Goal: Transaction & Acquisition: Purchase product/service

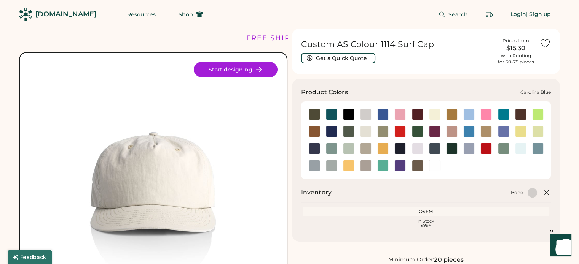
click at [467, 113] on div at bounding box center [468, 114] width 11 height 11
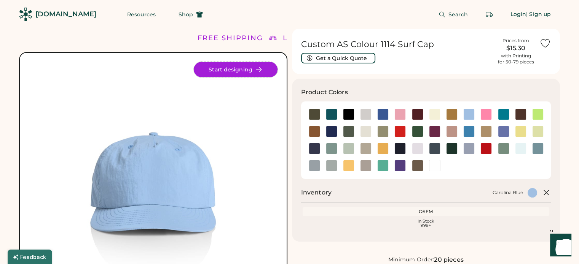
click at [212, 71] on button "Start designing" at bounding box center [236, 69] width 84 height 15
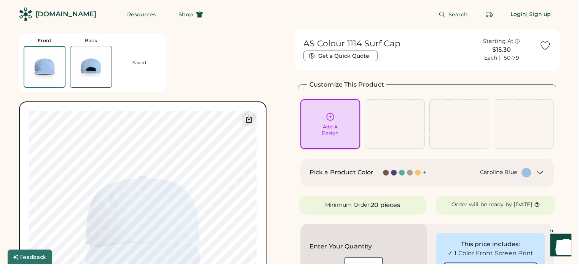
click at [338, 131] on div "Add A Design" at bounding box center [329, 130] width 17 height 12
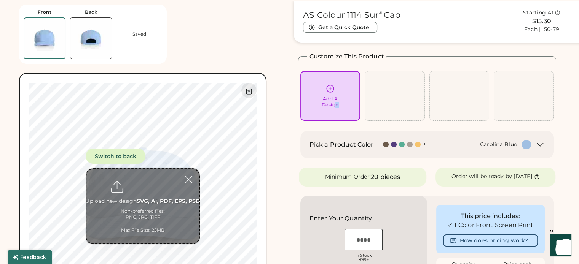
scroll to position [29, 0]
click at [152, 198] on input "file" at bounding box center [142, 206] width 113 height 75
type input "**********"
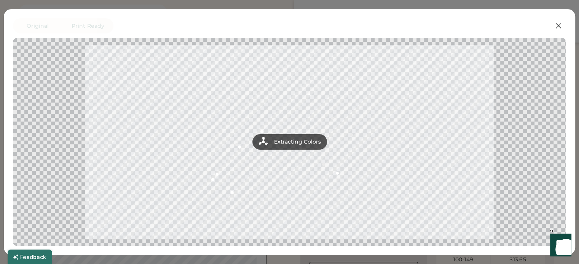
scroll to position [105, 0]
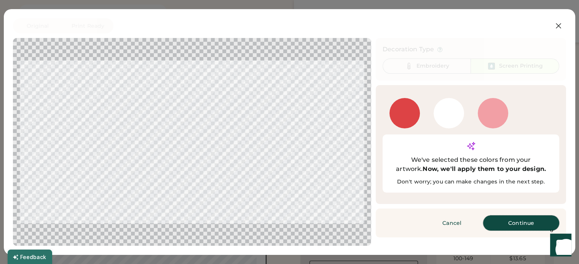
click at [535, 216] on button "Continue" at bounding box center [521, 223] width 76 height 15
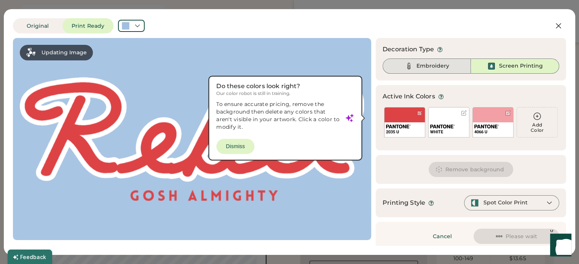
click at [421, 68] on div "Embroidery" at bounding box center [432, 66] width 33 height 8
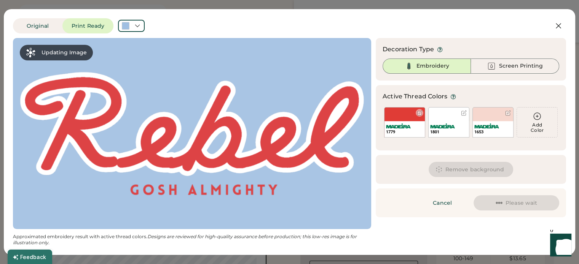
scroll to position [0, 0]
click at [507, 113] on div at bounding box center [508, 113] width 6 height 6
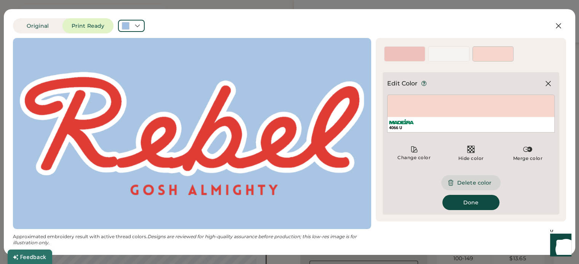
click at [482, 183] on button "Delete color" at bounding box center [470, 182] width 59 height 15
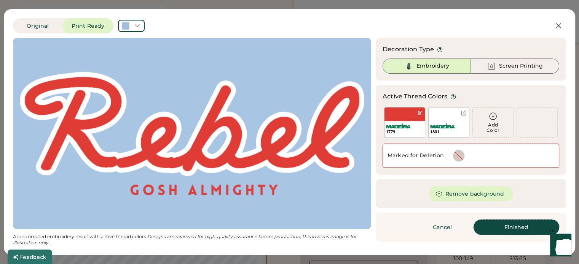
click at [498, 228] on button "Finished" at bounding box center [516, 227] width 86 height 15
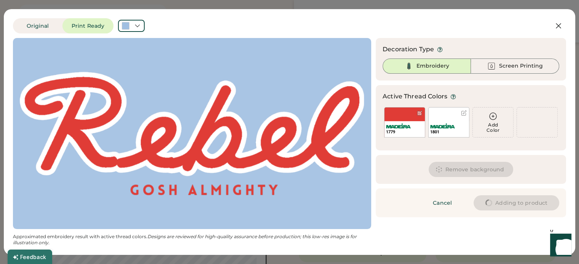
type input "****"
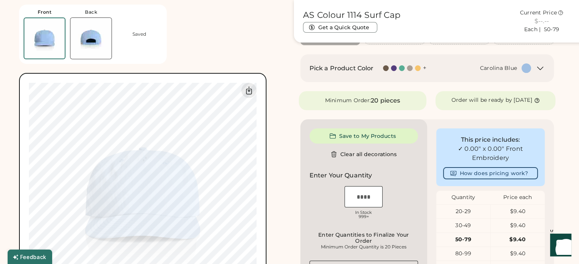
type input "****"
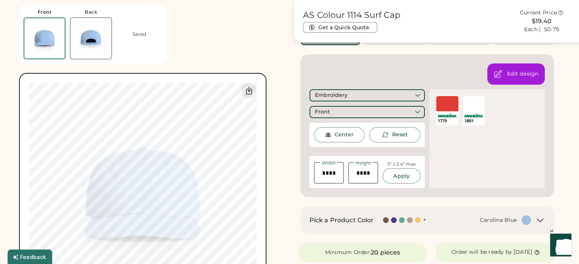
type input "****"
click at [336, 172] on input "input" at bounding box center [329, 172] width 30 height 21
type input "****"
click at [397, 173] on button "Apply" at bounding box center [400, 176] width 37 height 15
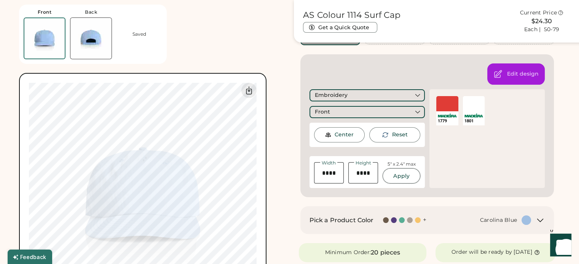
type input "****"
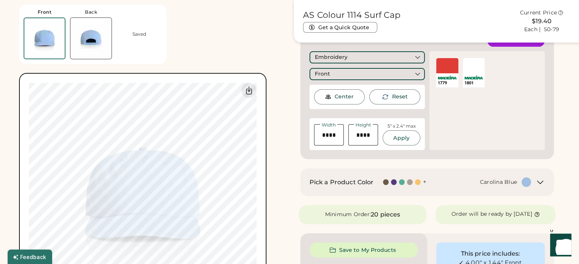
click at [282, 77] on div "Front Back Saved Switch to back Upload new design SVG, Ai, PDF, EPS, PSD Non-pr…" at bounding box center [152, 160] width 266 height 321
click at [249, 91] on icon at bounding box center [248, 91] width 5 height 8
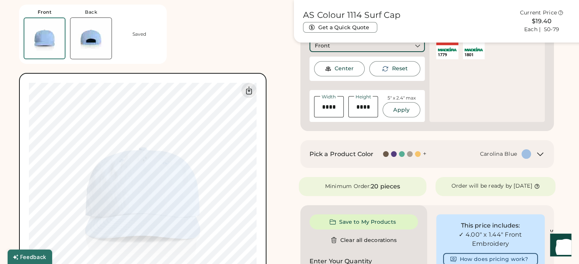
scroll to position [181, 0]
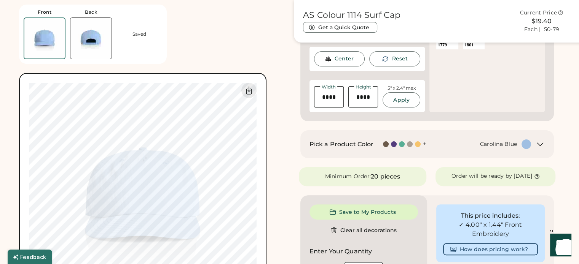
click at [393, 143] on div at bounding box center [394, 145] width 6 height 6
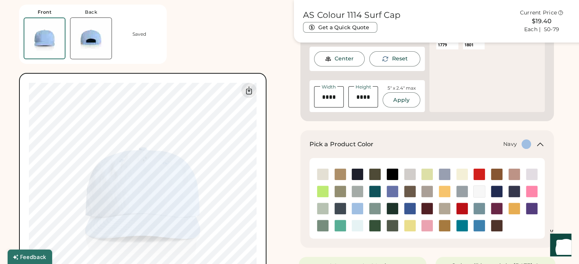
click at [356, 174] on img at bounding box center [357, 174] width 11 height 11
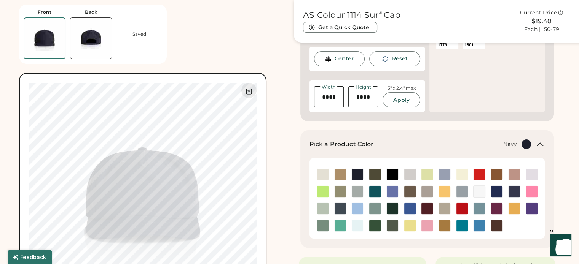
click at [357, 173] on img at bounding box center [357, 174] width 11 height 11
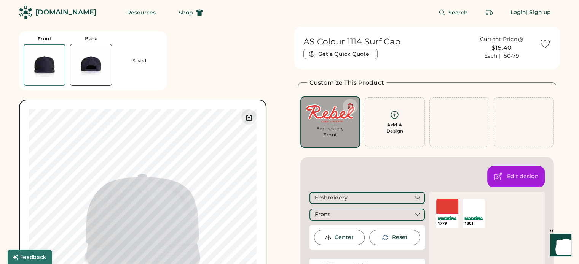
scroll to position [0, 0]
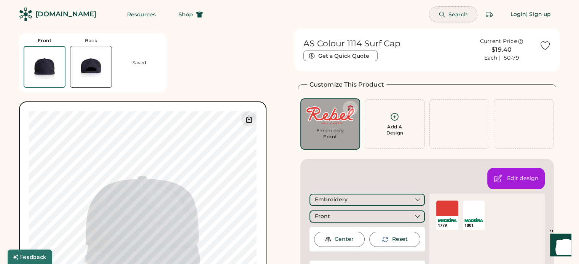
click at [457, 15] on span "Search" at bounding box center [457, 14] width 19 height 5
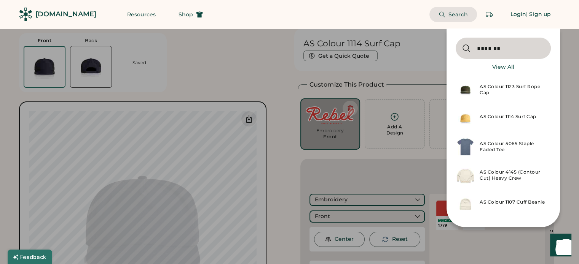
type input "*******"
click at [518, 83] on div "AS Colour 1123 Surf Rope Cap" at bounding box center [502, 90] width 95 height 29
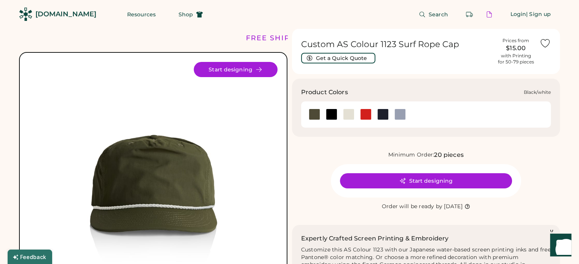
click at [327, 115] on div at bounding box center [331, 114] width 11 height 11
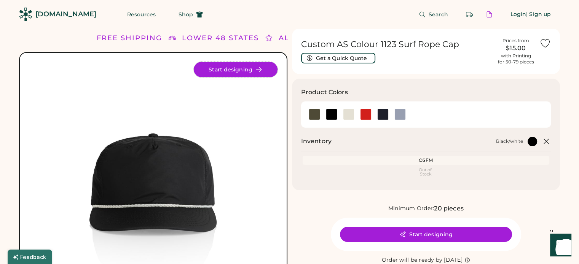
click at [230, 68] on button "Start designing" at bounding box center [236, 69] width 84 height 15
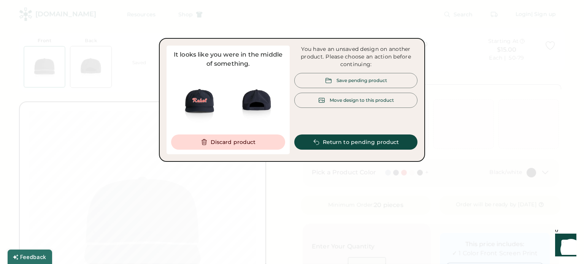
click at [354, 81] on div "Save pending product" at bounding box center [362, 80] width 51 height 6
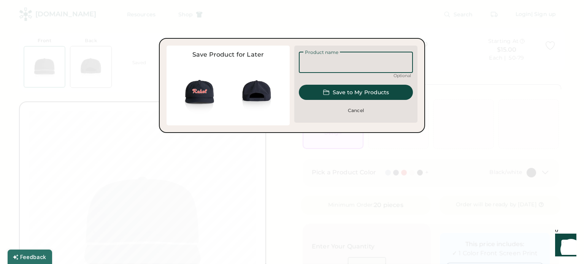
click at [358, 68] on input "input" at bounding box center [356, 62] width 114 height 21
type input "**********"
click at [344, 91] on button "Save to My Products" at bounding box center [356, 92] width 114 height 15
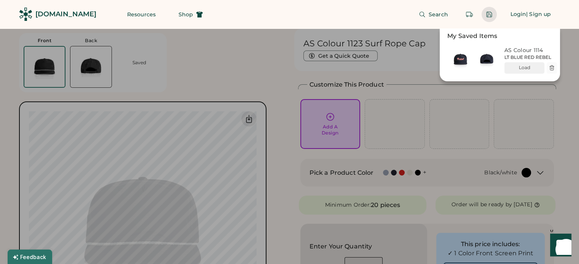
click at [341, 128] on div at bounding box center [289, 132] width 579 height 264
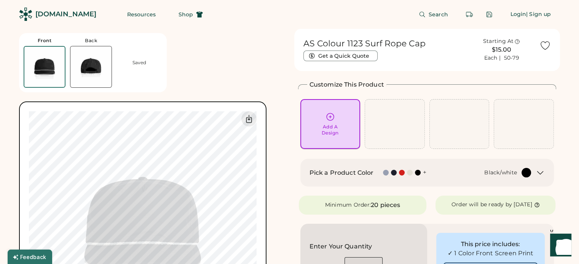
click at [325, 119] on div "Add A Design" at bounding box center [329, 124] width 49 height 24
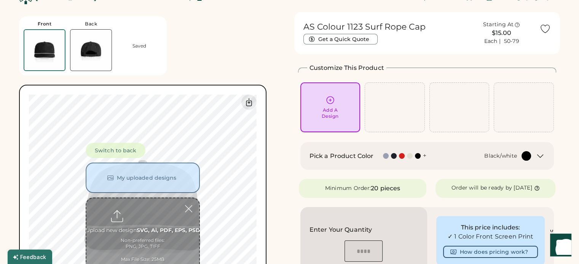
scroll to position [29, 0]
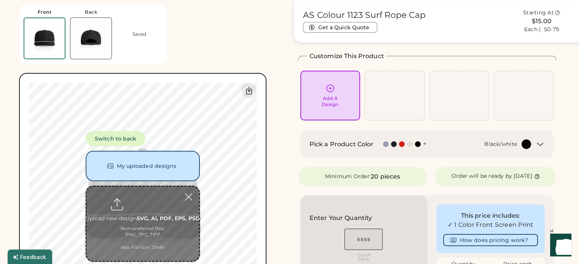
click at [149, 204] on input "file" at bounding box center [142, 224] width 113 height 75
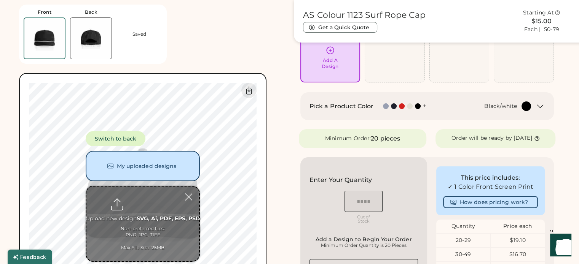
type input "**********"
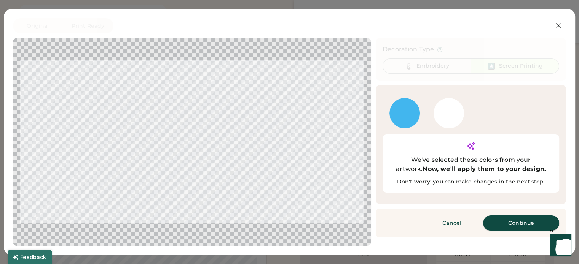
click at [522, 216] on button "Continue" at bounding box center [521, 223] width 76 height 15
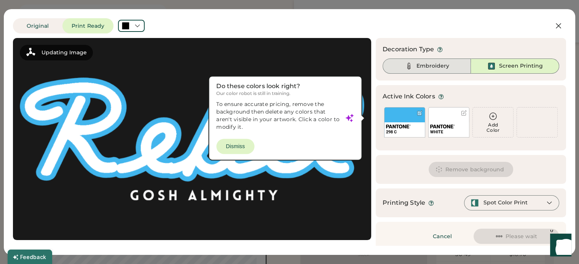
click at [423, 64] on div "Embroidery" at bounding box center [432, 66] width 33 height 8
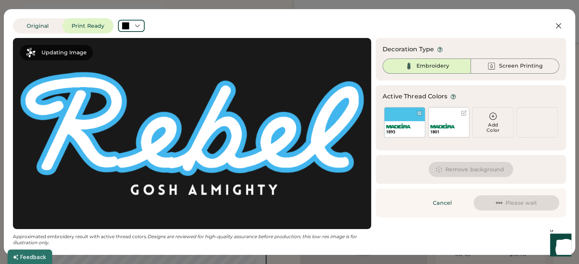
scroll to position [0, 0]
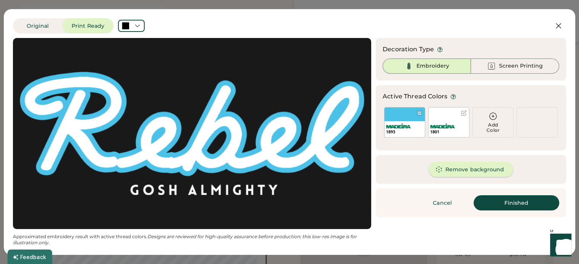
click at [486, 173] on button "Remove background" at bounding box center [470, 169] width 85 height 15
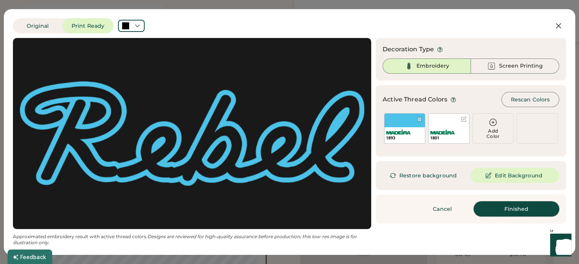
click at [522, 208] on button "Finished" at bounding box center [516, 209] width 86 height 15
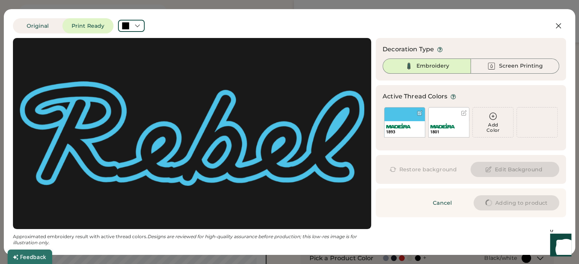
type input "****"
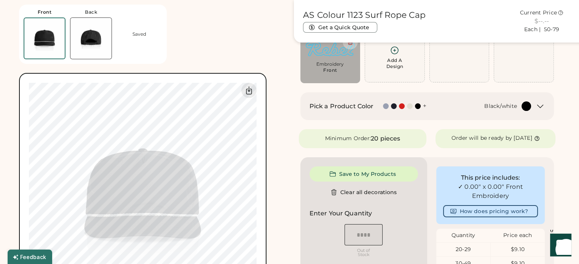
type input "****"
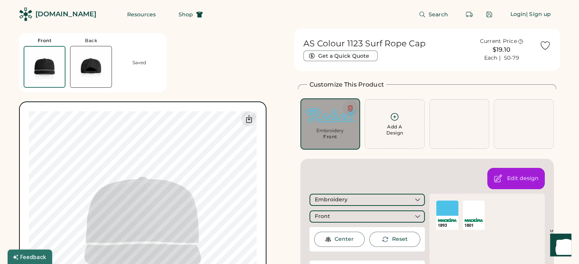
click at [353, 108] on icon at bounding box center [350, 108] width 7 height 7
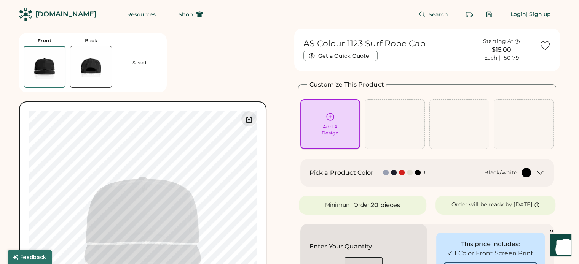
click at [338, 126] on div "Add A Design" at bounding box center [329, 130] width 17 height 12
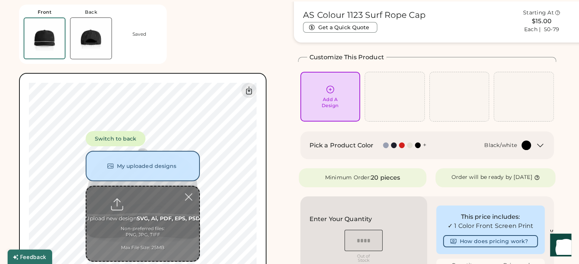
scroll to position [29, 0]
click at [137, 217] on input "file" at bounding box center [142, 224] width 113 height 75
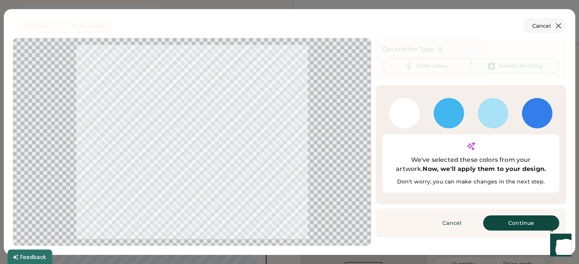
click at [556, 29] on icon at bounding box center [558, 25] width 9 height 9
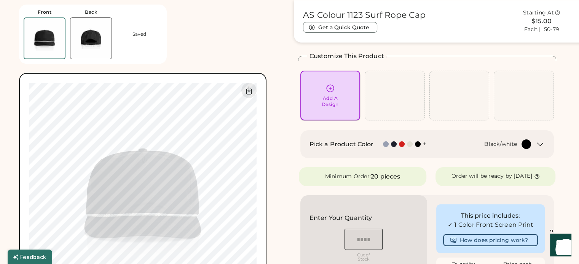
click at [316, 96] on div "Add A Design" at bounding box center [329, 96] width 49 height 24
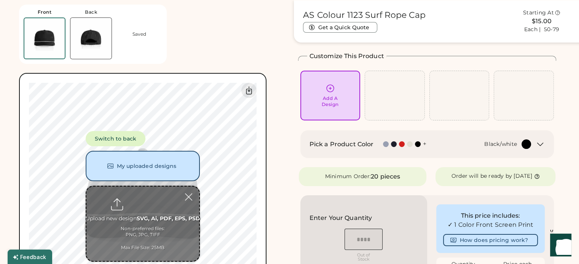
click at [146, 216] on input "file" at bounding box center [142, 224] width 113 height 75
click at [132, 166] on button "My uploaded designs" at bounding box center [143, 166] width 114 height 30
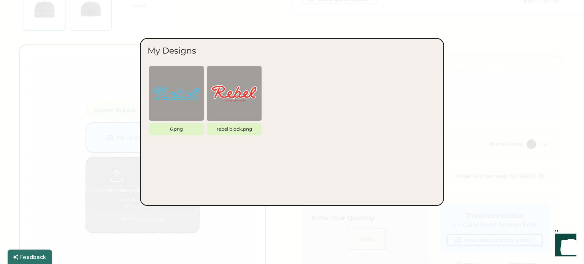
click at [496, 95] on div at bounding box center [292, 132] width 584 height 264
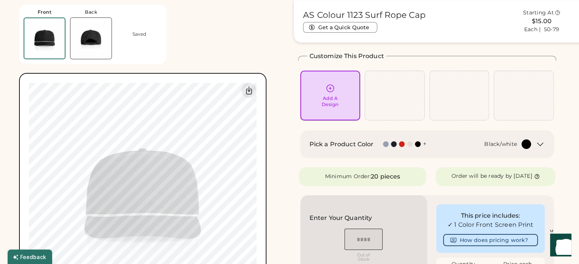
click at [316, 105] on div "Add A Design" at bounding box center [329, 96] width 49 height 24
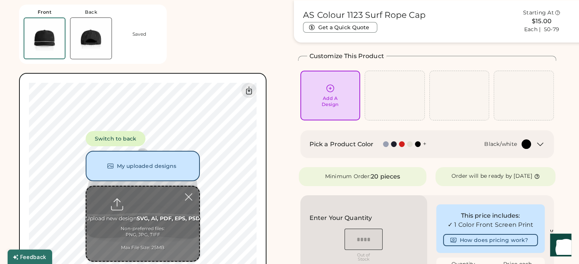
click at [152, 208] on input "file" at bounding box center [142, 224] width 113 height 75
type input "**********"
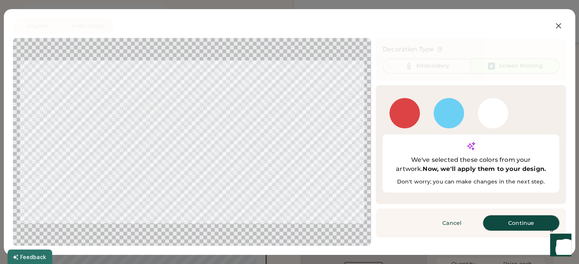
click at [525, 216] on button "Continue" at bounding box center [521, 223] width 76 height 15
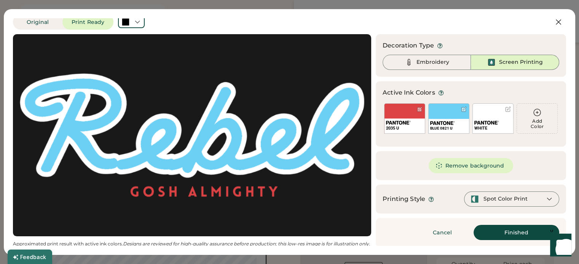
scroll to position [5, 0]
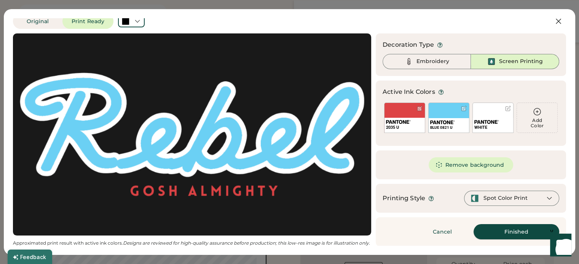
click at [523, 237] on button "Finished" at bounding box center [516, 231] width 86 height 15
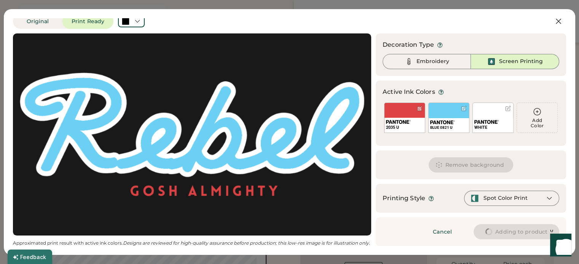
type input "****"
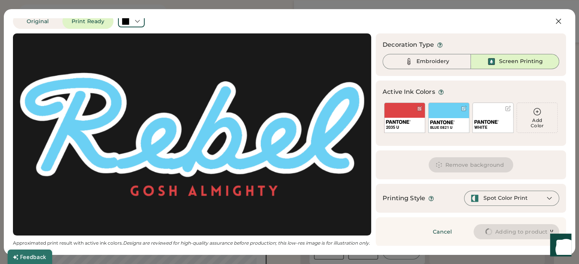
type input "****"
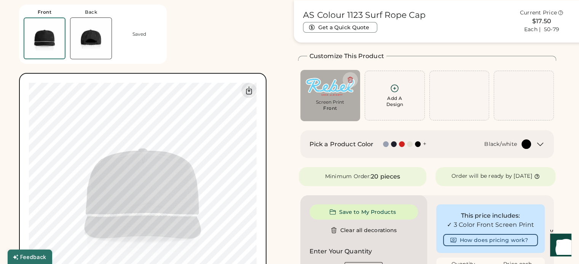
type input "****"
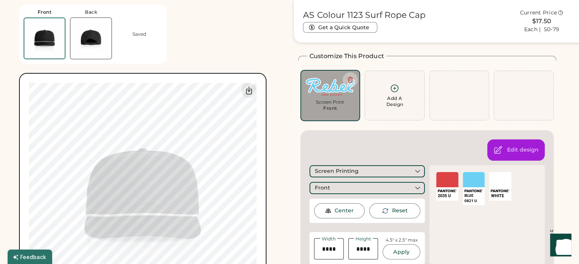
type input "****"
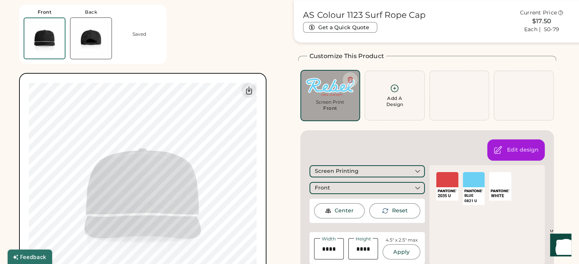
type input "****"
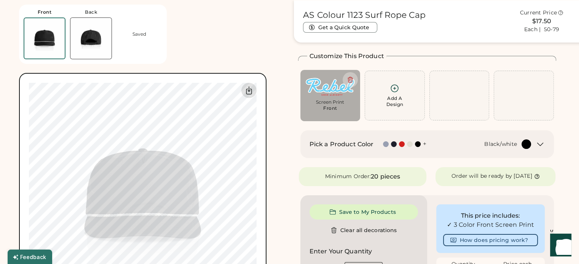
click at [248, 89] on icon at bounding box center [248, 91] width 5 height 8
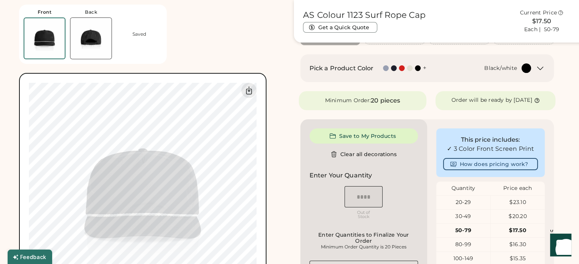
scroll to position [143, 0]
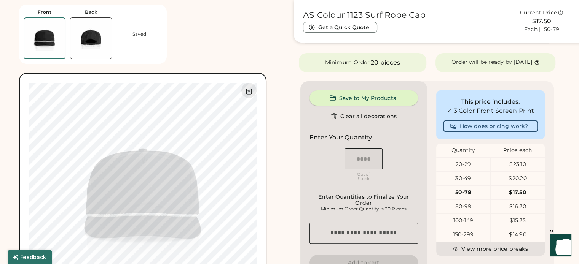
click at [359, 106] on button "Save to My Products" at bounding box center [363, 98] width 108 height 15
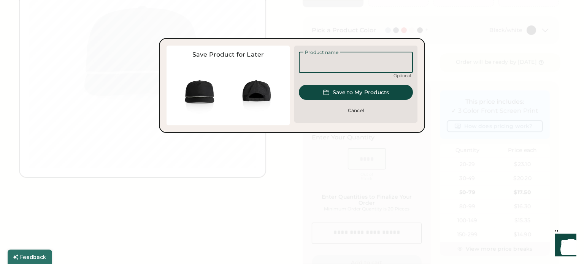
click at [348, 65] on input "input" at bounding box center [356, 62] width 114 height 21
type input "**********"
click at [340, 95] on button "Save to My Products" at bounding box center [356, 92] width 114 height 15
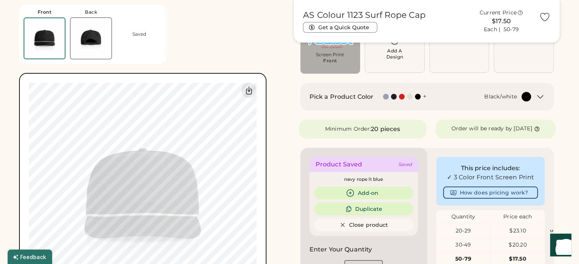
scroll to position [32, 0]
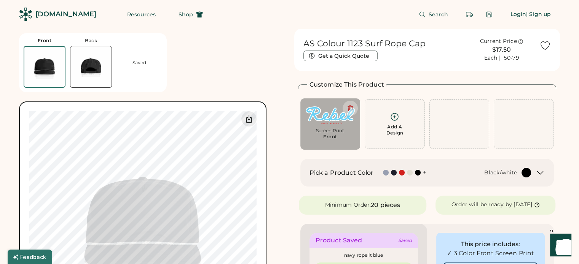
click at [393, 132] on div "Add A Design" at bounding box center [394, 130] width 17 height 12
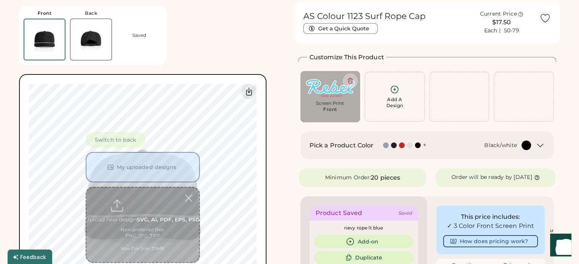
scroll to position [29, 0]
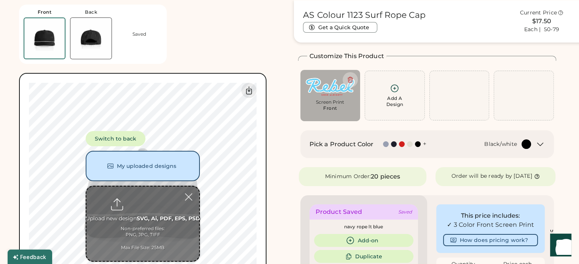
click at [152, 205] on input "file" at bounding box center [142, 224] width 113 height 75
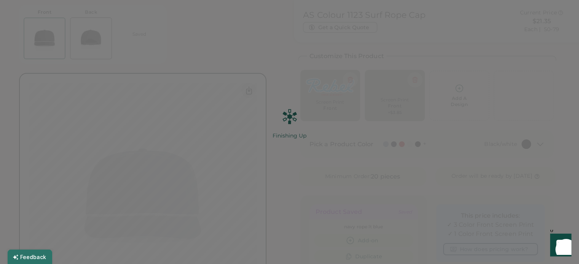
scroll to position [0, 0]
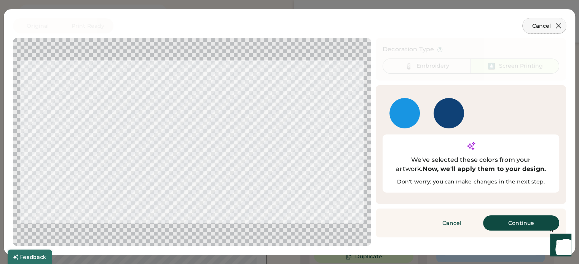
click at [557, 28] on icon at bounding box center [558, 25] width 9 height 9
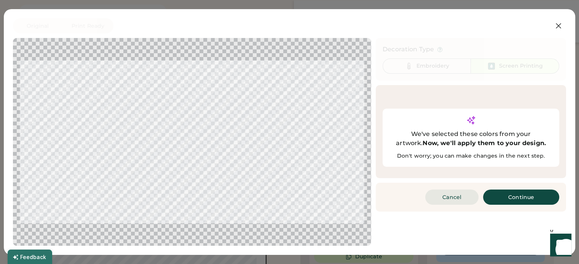
click at [446, 185] on body "Product saved Front Back Saved Switch to back My uploaded designs Upload new de…" at bounding box center [289, 103] width 579 height 264
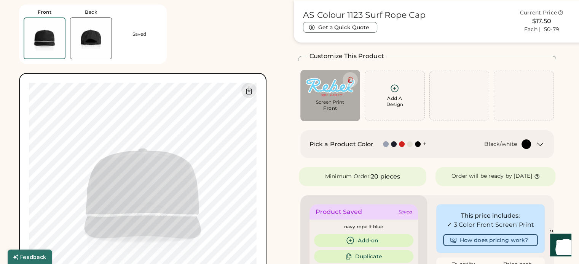
click at [395, 107] on div "Add A Design" at bounding box center [394, 101] width 17 height 12
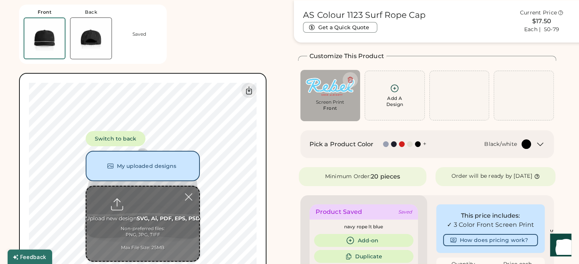
click at [154, 223] on input "file" at bounding box center [142, 224] width 113 height 75
type input "**********"
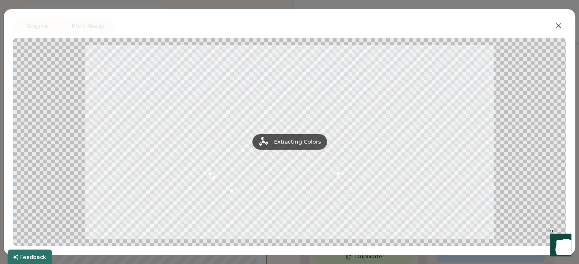
scroll to position [67, 0]
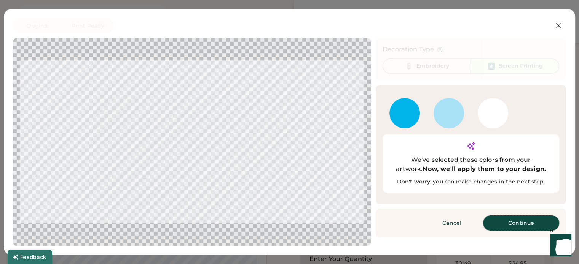
click at [530, 216] on button "Continue" at bounding box center [521, 223] width 76 height 15
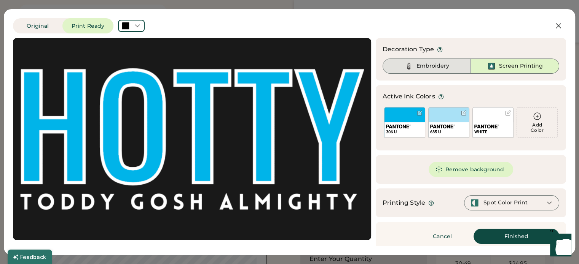
click at [406, 68] on img at bounding box center [408, 66] width 9 height 9
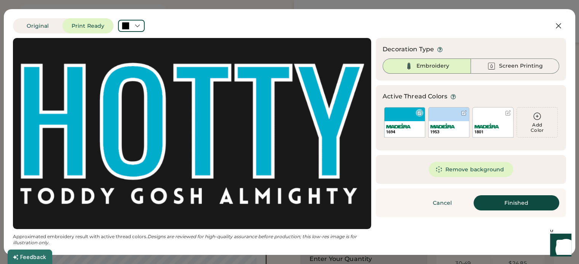
click at [408, 118] on div "1694" at bounding box center [404, 122] width 41 height 30
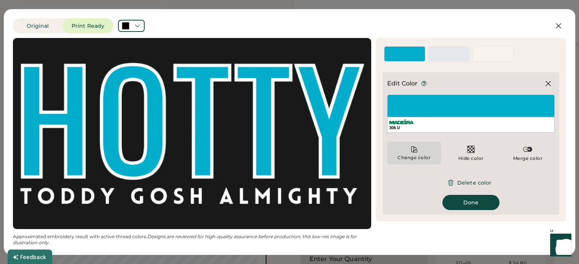
click at [417, 150] on icon at bounding box center [414, 150] width 8 height 8
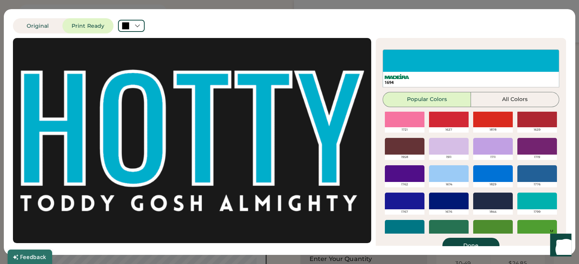
scroll to position [152, 0]
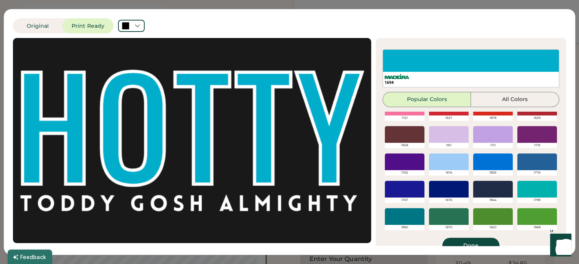
click at [429, 166] on div at bounding box center [449, 162] width 40 height 17
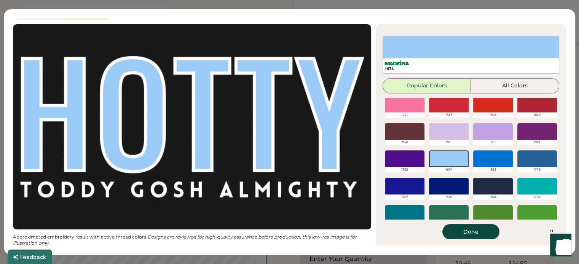
scroll to position [142, 0]
click at [520, 88] on button "All Colors" at bounding box center [515, 85] width 88 height 15
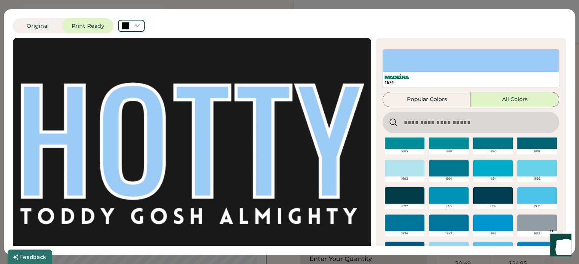
scroll to position [1093, 0]
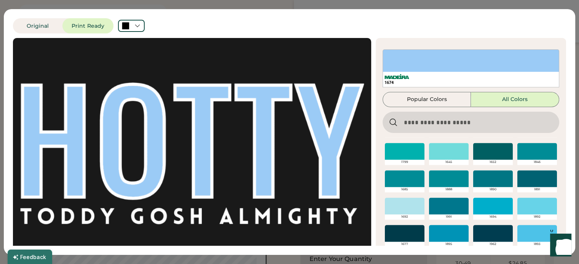
click at [532, 232] on div at bounding box center [537, 233] width 40 height 17
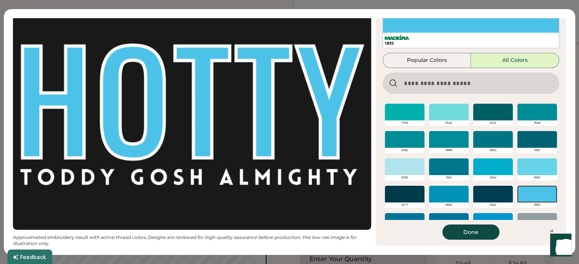
scroll to position [1144, 0]
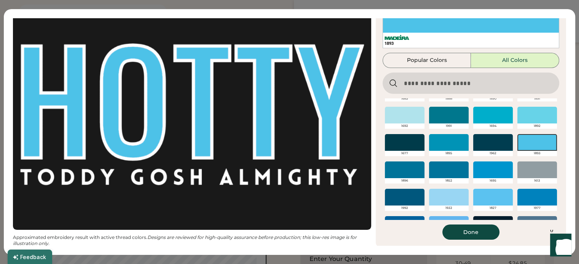
click at [481, 191] on div at bounding box center [493, 197] width 40 height 17
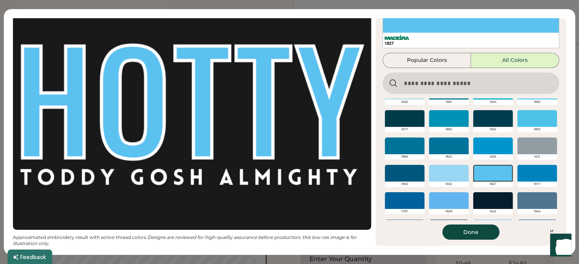
scroll to position [1175, 0]
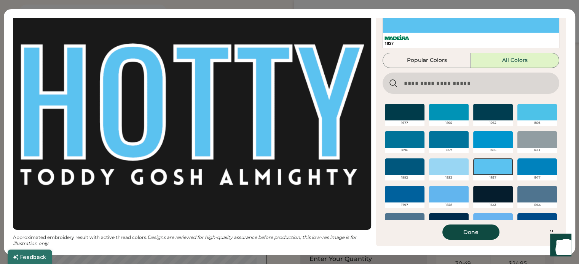
click at [449, 193] on div at bounding box center [449, 194] width 40 height 17
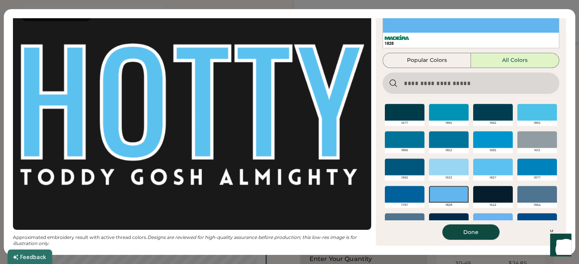
click at [474, 235] on button "Done" at bounding box center [470, 232] width 57 height 15
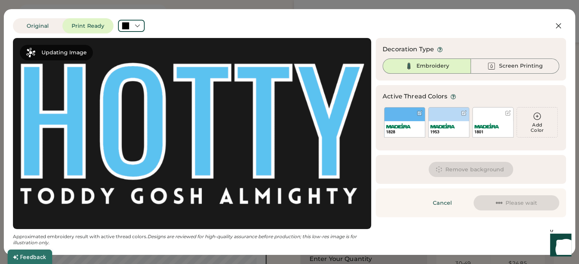
scroll to position [0, 0]
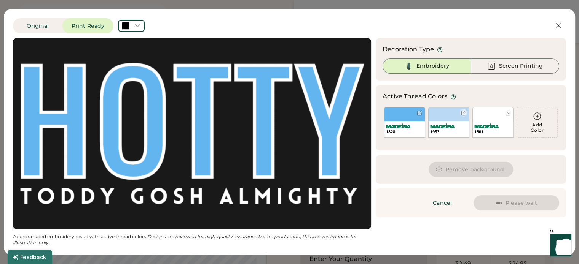
click at [461, 114] on div at bounding box center [464, 113] width 6 height 6
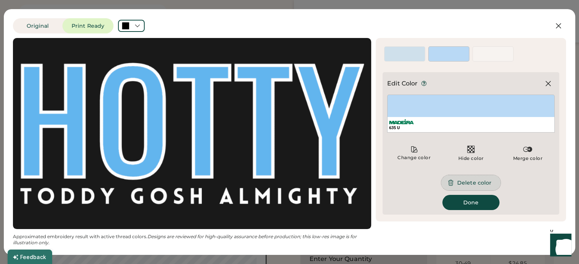
click at [463, 186] on button "Delete color" at bounding box center [470, 182] width 59 height 15
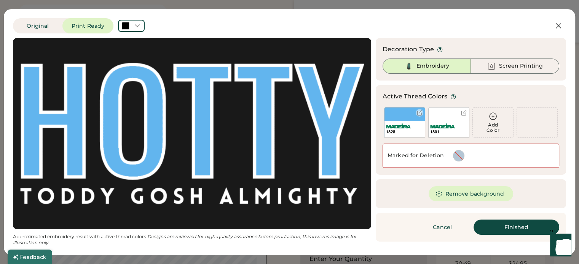
click at [402, 114] on div "1828" at bounding box center [404, 122] width 41 height 30
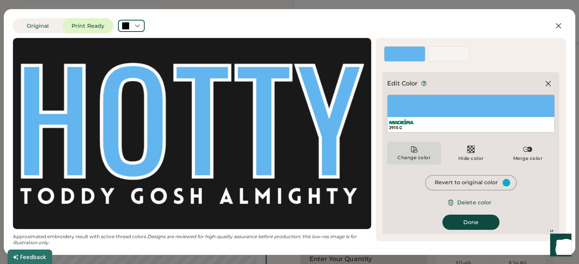
click at [413, 152] on icon at bounding box center [414, 150] width 6 height 6
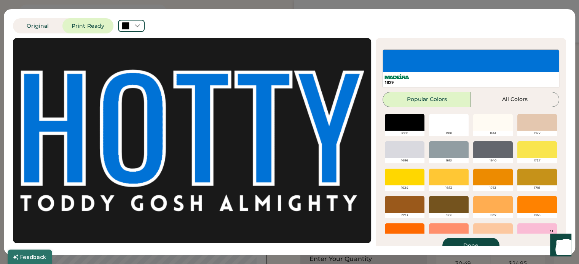
scroll to position [180, 0]
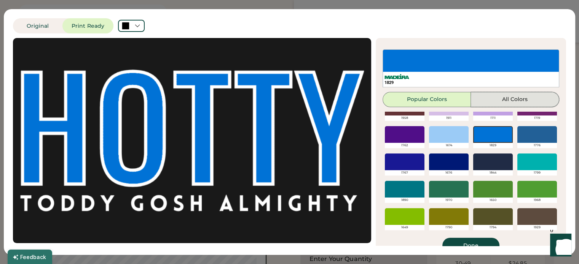
click at [503, 95] on button "All Colors" at bounding box center [515, 99] width 88 height 15
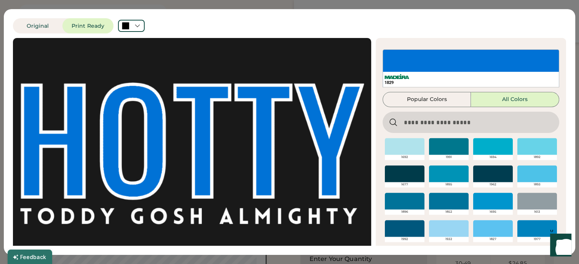
scroll to position [1141, 0]
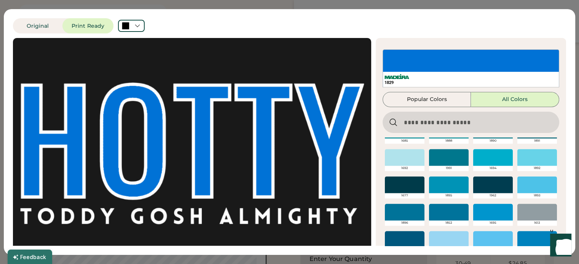
click at [530, 181] on div at bounding box center [537, 185] width 40 height 17
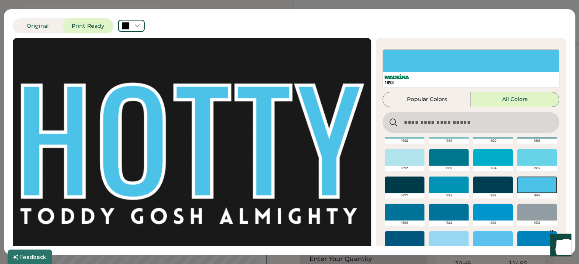
click at [490, 212] on div at bounding box center [493, 212] width 40 height 17
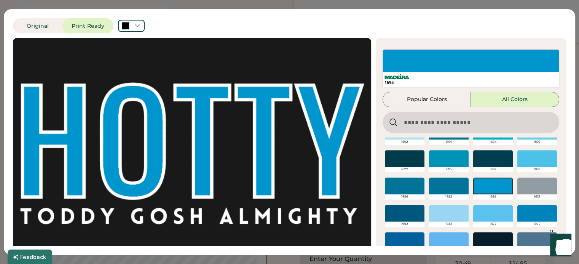
scroll to position [1179, 0]
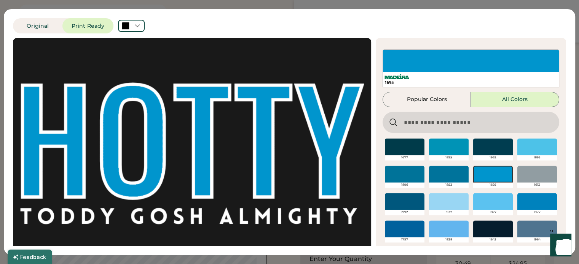
click at [483, 202] on div at bounding box center [493, 201] width 40 height 17
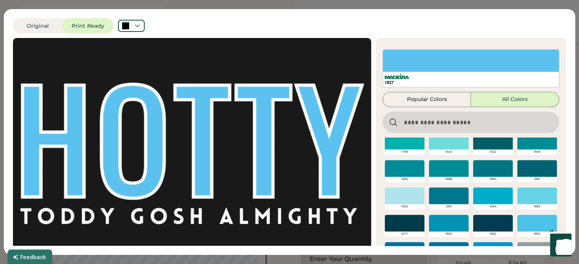
scroll to position [1103, 0]
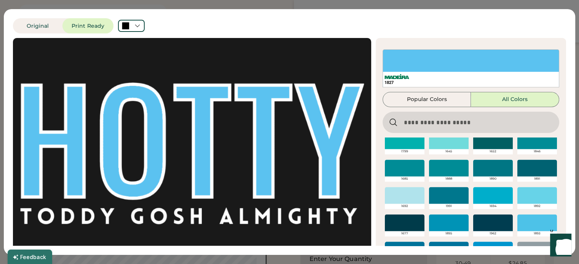
click at [525, 223] on div at bounding box center [537, 223] width 40 height 17
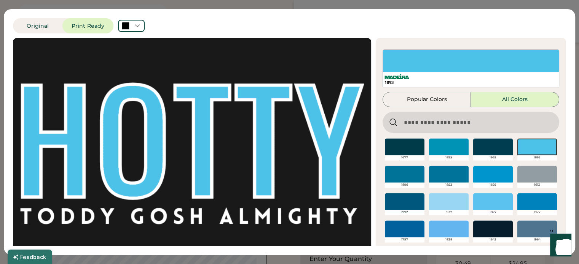
scroll to position [40, 0]
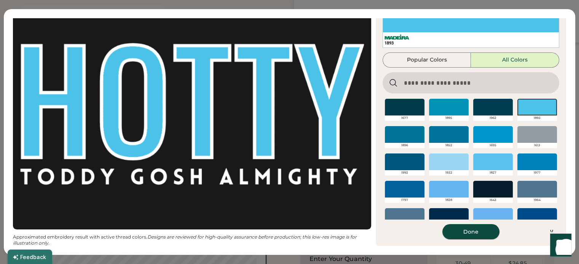
click at [480, 229] on button "Done" at bounding box center [470, 231] width 57 height 15
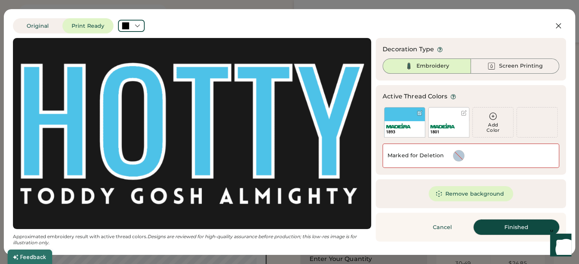
click at [497, 223] on button "Finished" at bounding box center [516, 227] width 86 height 15
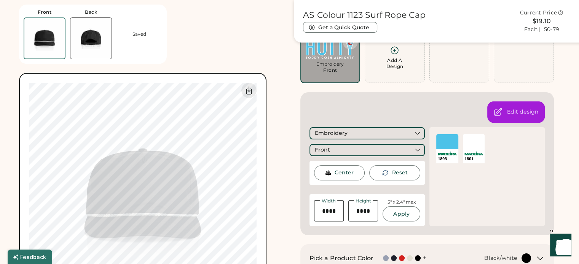
click at [338, 209] on input "input" at bounding box center [329, 210] width 30 height 21
drag, startPoint x: 338, startPoint y: 209, endPoint x: 328, endPoint y: 209, distance: 10.3
click at [328, 209] on input "input" at bounding box center [329, 210] width 30 height 21
type input "****"
click at [400, 215] on button "Apply" at bounding box center [400, 214] width 37 height 15
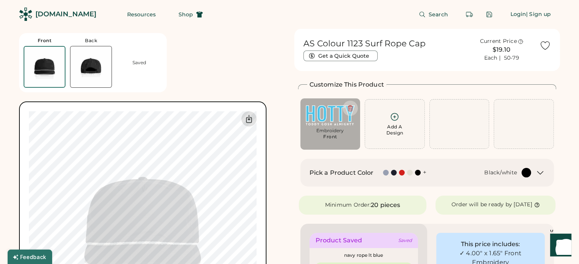
click at [250, 121] on icon at bounding box center [248, 119] width 9 height 9
click at [539, 172] on icon at bounding box center [539, 173] width 9 height 9
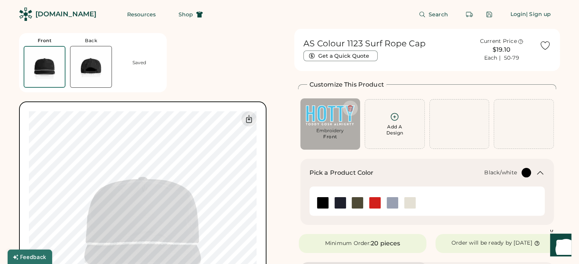
click at [320, 201] on img at bounding box center [322, 202] width 11 height 11
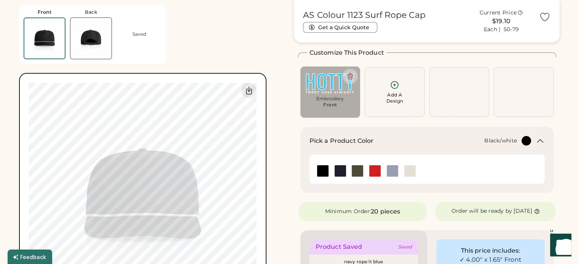
scroll to position [76, 0]
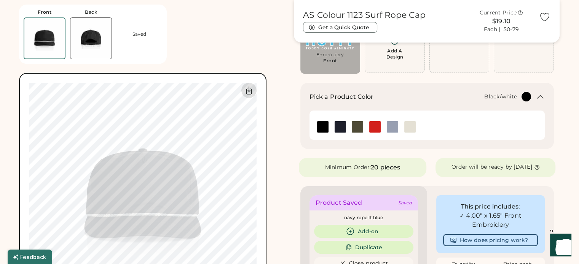
click at [251, 94] on icon at bounding box center [248, 91] width 5 height 8
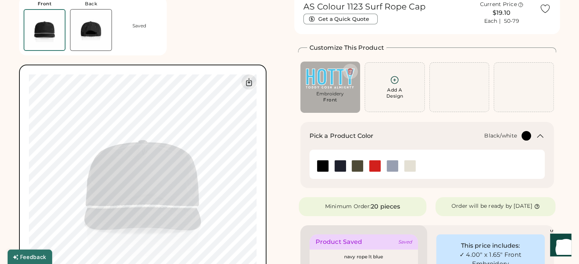
scroll to position [0, 0]
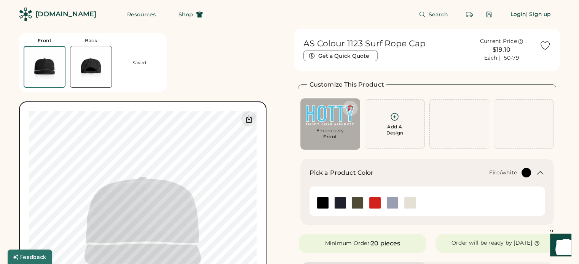
click at [373, 198] on img at bounding box center [374, 202] width 11 height 11
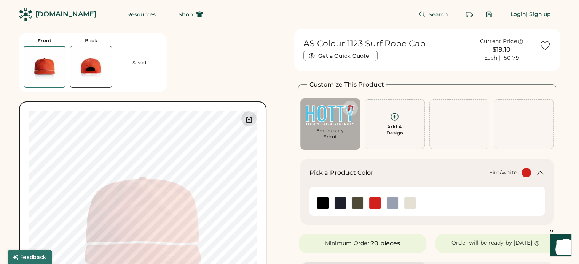
click at [251, 123] on icon at bounding box center [248, 119] width 9 height 9
click at [409, 204] on img at bounding box center [409, 202] width 11 height 11
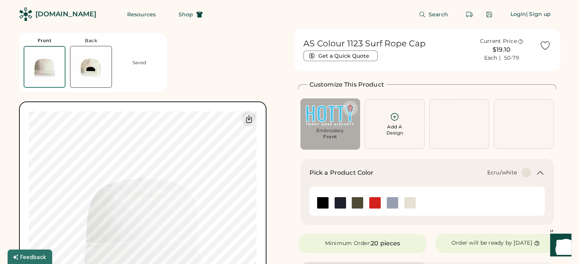
scroll to position [38, 0]
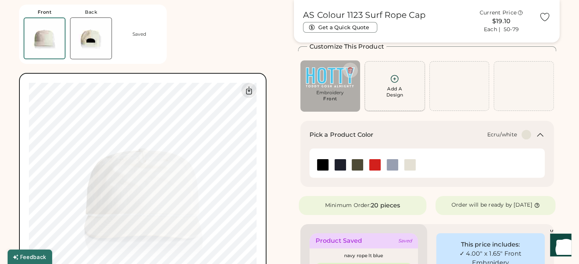
click at [399, 87] on div "Add A Design" at bounding box center [394, 92] width 17 height 12
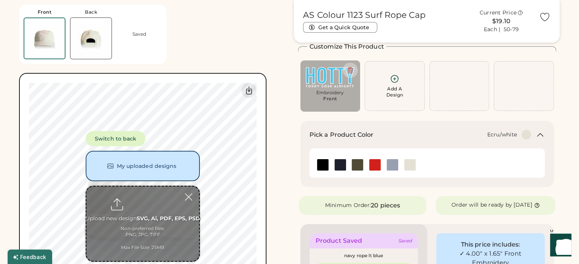
click at [167, 222] on input "file" at bounding box center [142, 224] width 113 height 75
type input "**********"
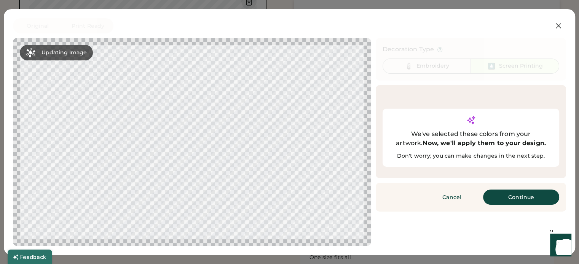
scroll to position [341, 0]
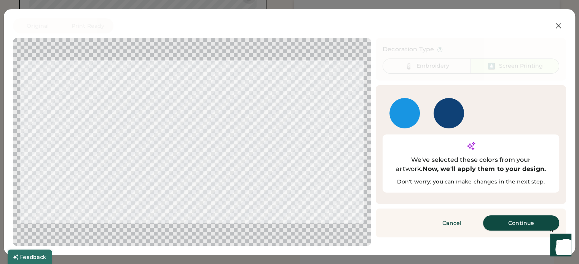
click at [506, 216] on button "Continue" at bounding box center [521, 223] width 76 height 15
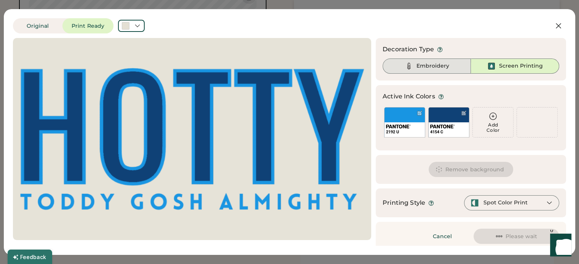
click at [426, 65] on div "Embroidery" at bounding box center [432, 66] width 33 height 8
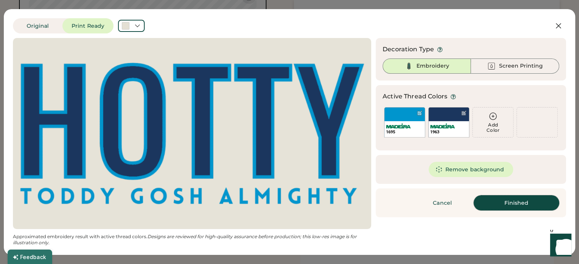
click at [504, 199] on button "Finished" at bounding box center [516, 203] width 86 height 15
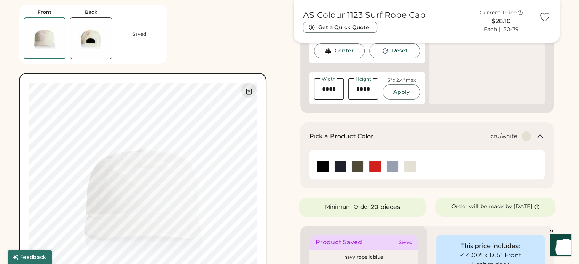
scroll to position [113, 0]
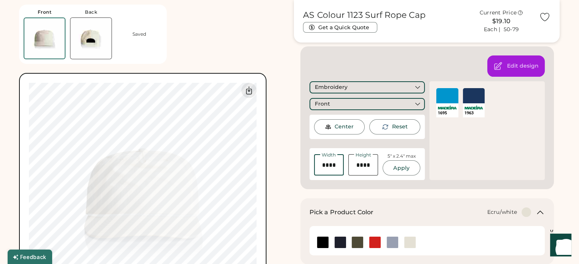
click at [334, 165] on input "input" at bounding box center [329, 164] width 30 height 21
type input "****"
click at [391, 169] on button "Apply" at bounding box center [400, 168] width 37 height 15
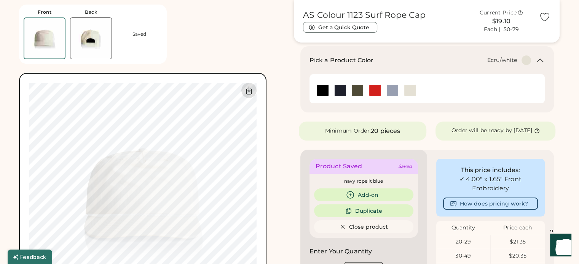
click at [253, 94] on icon at bounding box center [248, 90] width 9 height 9
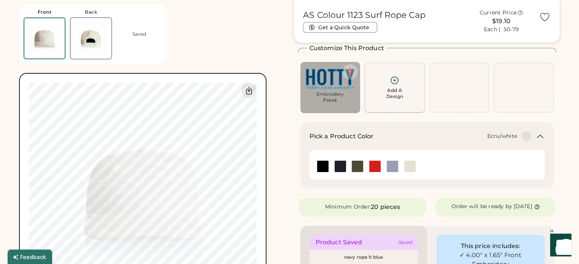
scroll to position [0, 0]
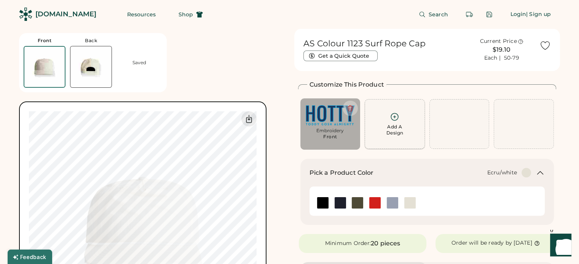
click at [388, 123] on div "Add A Design" at bounding box center [394, 124] width 50 height 24
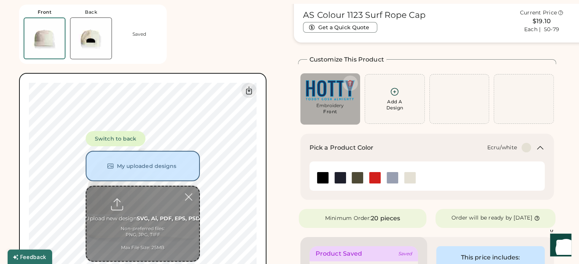
scroll to position [29, 0]
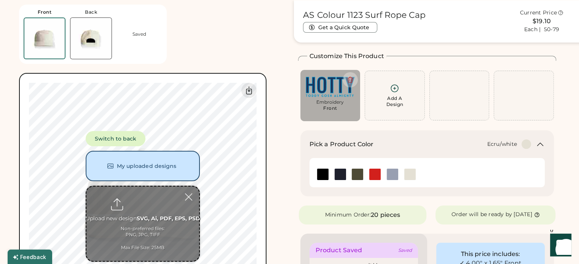
click at [141, 203] on input "file" at bounding box center [142, 224] width 113 height 75
click at [153, 222] on input "file" at bounding box center [142, 224] width 113 height 75
type input "**********"
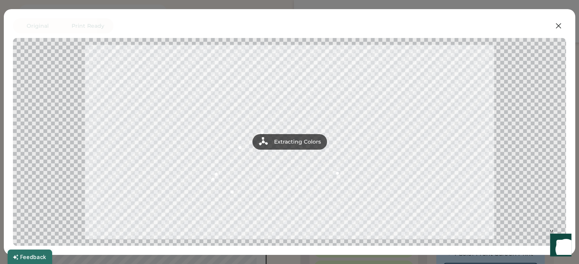
scroll to position [67, 0]
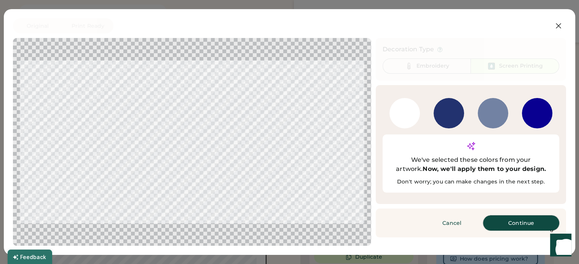
click at [518, 216] on button "Continue" at bounding box center [521, 223] width 76 height 15
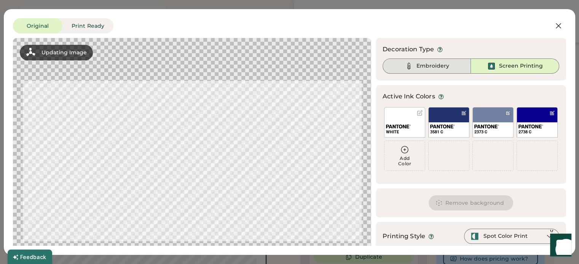
click at [416, 70] on div "Embroidery" at bounding box center [432, 66] width 33 height 8
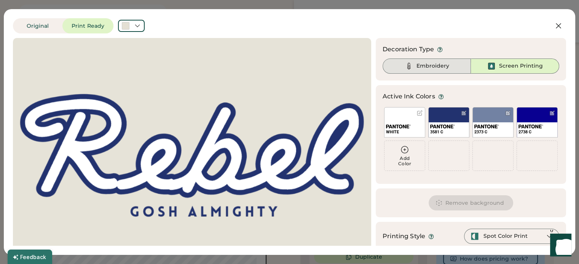
click at [417, 64] on div "Embroidery" at bounding box center [432, 66] width 33 height 8
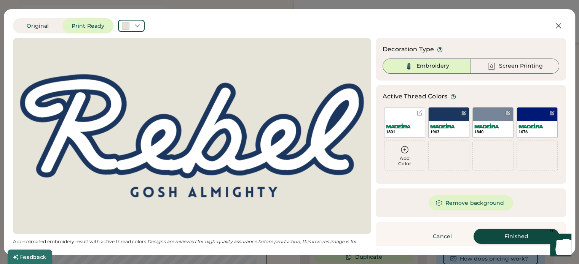
click at [516, 235] on button "Finished" at bounding box center [516, 236] width 86 height 15
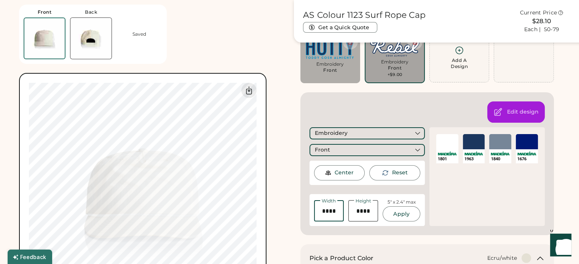
drag, startPoint x: 336, startPoint y: 211, endPoint x: 320, endPoint y: 216, distance: 17.4
click at [320, 216] on input "input" at bounding box center [329, 210] width 30 height 21
type input "****"
click at [397, 218] on button "Apply" at bounding box center [400, 214] width 37 height 15
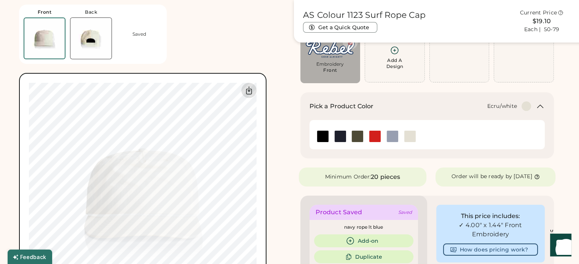
click at [249, 88] on icon at bounding box center [248, 91] width 5 height 8
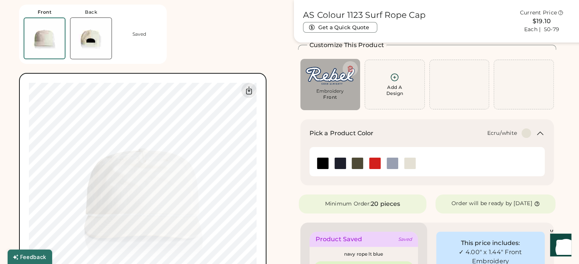
scroll to position [29, 0]
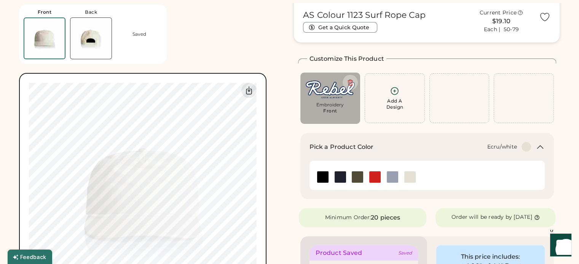
scroll to position [38, 0]
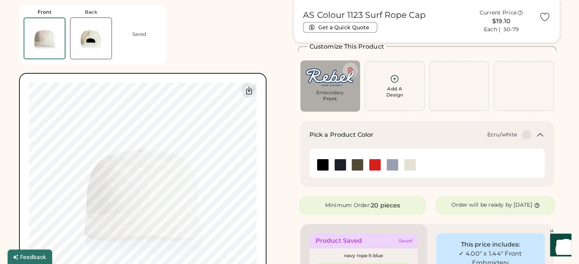
click at [397, 89] on div "Add A Design" at bounding box center [394, 92] width 17 height 12
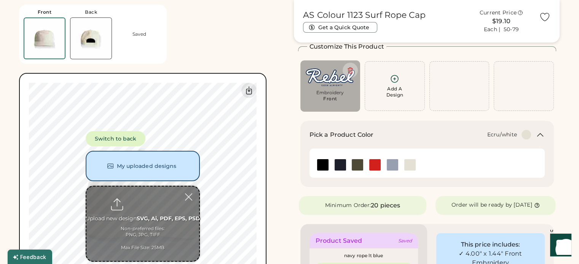
click at [162, 212] on input "file" at bounding box center [142, 224] width 113 height 75
click at [167, 212] on input "file" at bounding box center [142, 224] width 113 height 75
type input "**********"
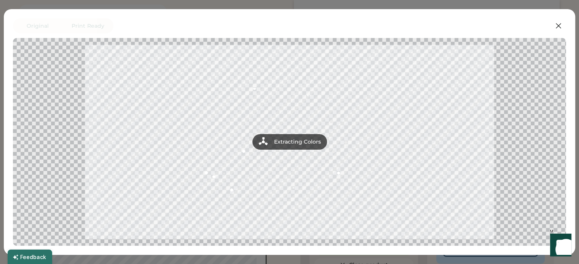
scroll to position [76, 0]
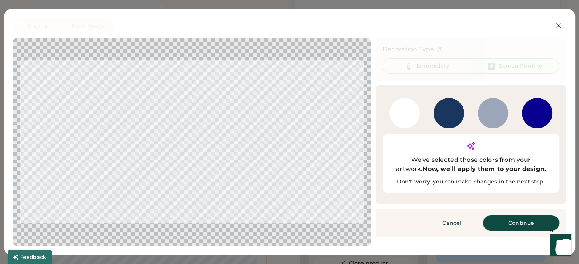
click at [532, 216] on button "Continue" at bounding box center [521, 223] width 76 height 15
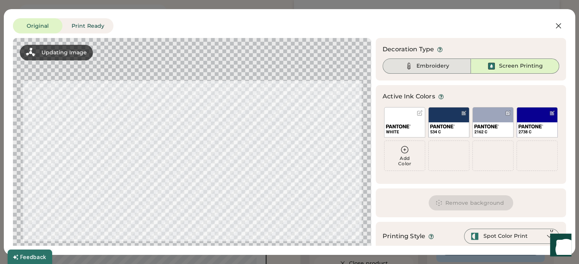
click at [418, 70] on div "Embroidery" at bounding box center [426, 66] width 88 height 15
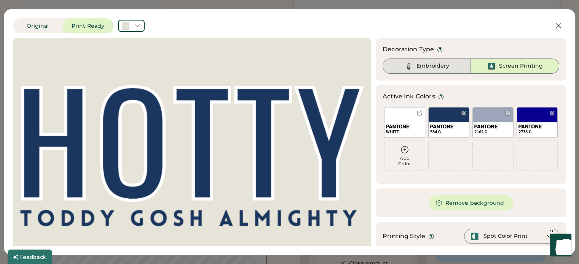
click at [419, 65] on div "Embroidery" at bounding box center [432, 66] width 33 height 8
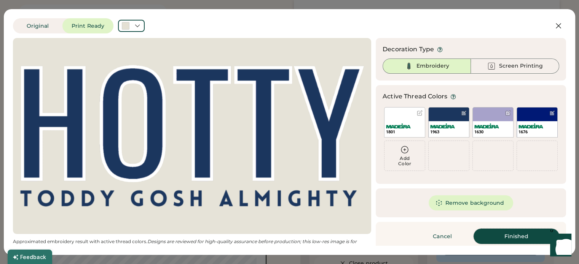
click at [506, 235] on button "Finished" at bounding box center [516, 236] width 86 height 15
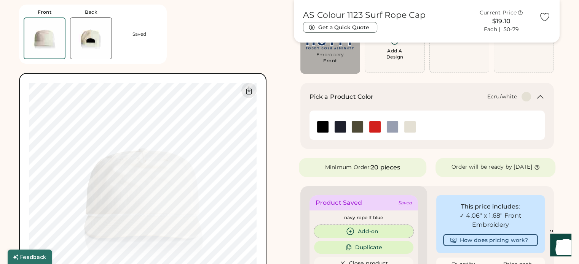
click at [369, 238] on button "Add-on" at bounding box center [363, 231] width 99 height 13
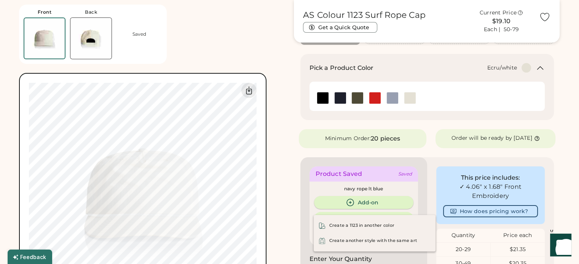
scroll to position [114, 0]
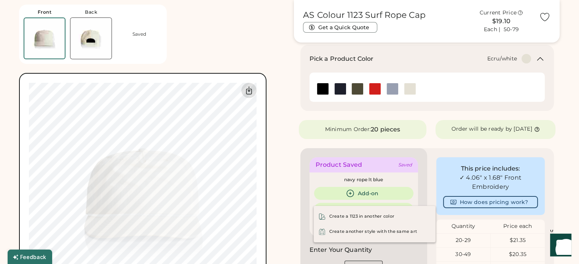
click at [248, 91] on icon at bounding box center [248, 91] width 5 height 8
click at [364, 215] on div "Create a 1123 in another color" at bounding box center [361, 217] width 65 height 6
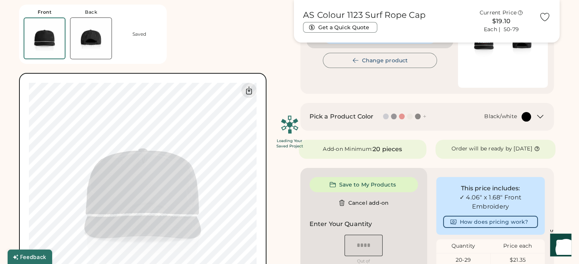
click at [375, 214] on div "Loading Your Saved Project" at bounding box center [289, 132] width 579 height 264
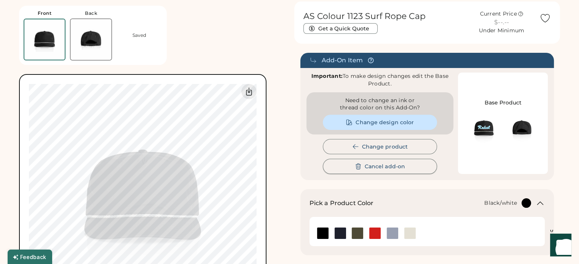
scroll to position [38, 0]
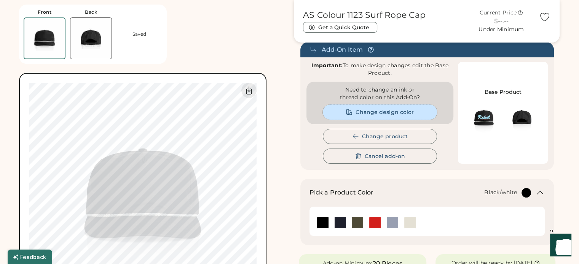
click at [369, 113] on button "Change design color" at bounding box center [380, 112] width 114 height 15
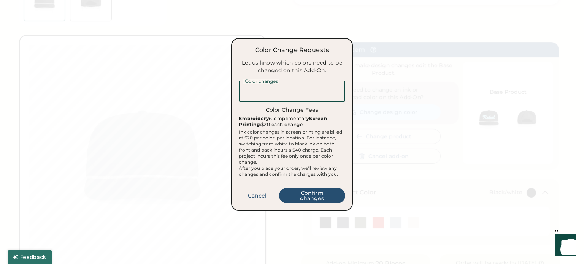
click at [278, 87] on textarea at bounding box center [292, 91] width 107 height 21
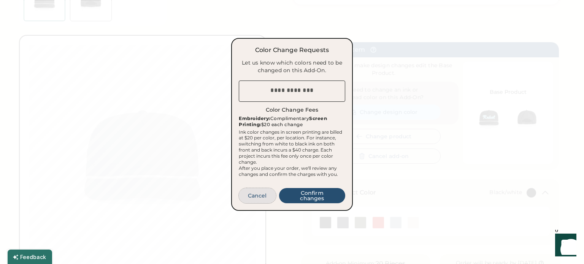
click at [256, 204] on button "Cancel" at bounding box center [257, 195] width 37 height 15
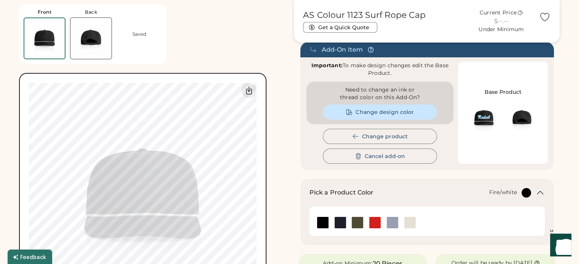
click at [373, 224] on img at bounding box center [374, 222] width 11 height 11
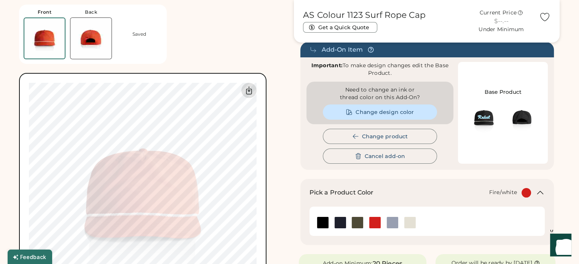
click at [244, 90] on icon at bounding box center [248, 90] width 9 height 9
click at [387, 136] on button "Change product" at bounding box center [380, 136] width 114 height 15
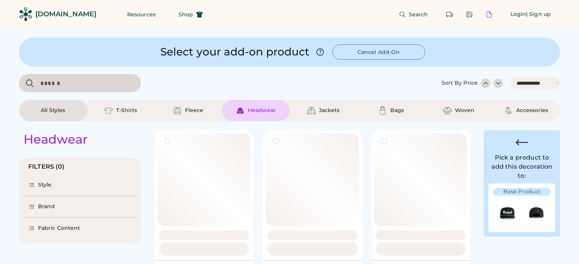
select select "*****"
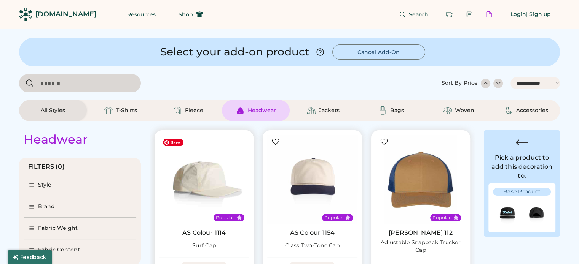
select select "*"
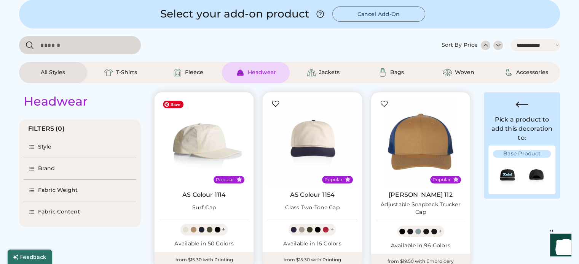
select select "*****"
select select "*"
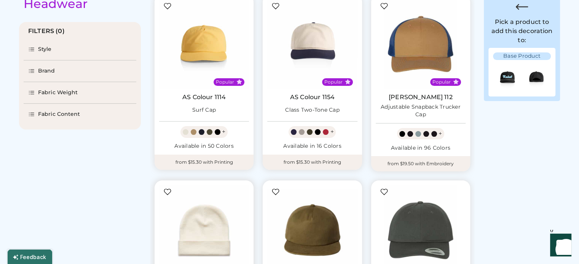
scroll to position [76, 0]
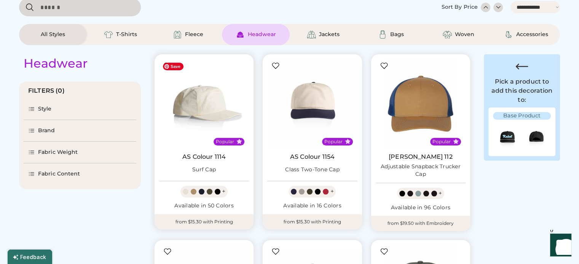
click at [213, 106] on img at bounding box center [204, 104] width 90 height 90
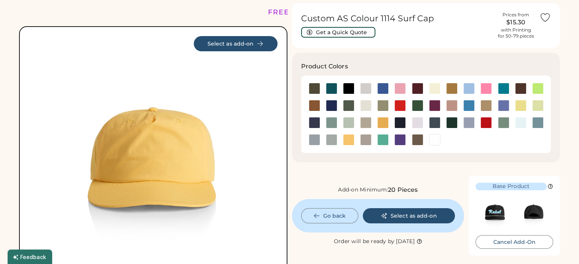
scroll to position [38, 0]
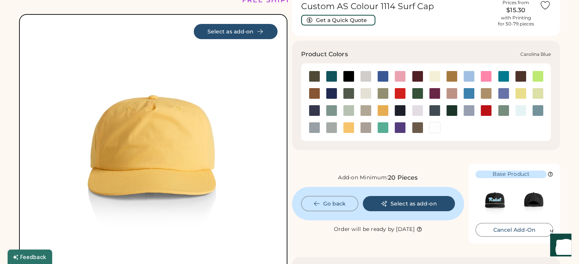
click at [467, 76] on div at bounding box center [468, 76] width 11 height 11
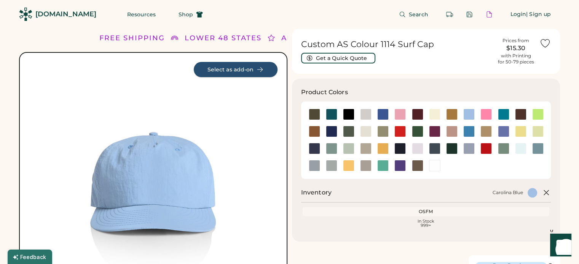
click at [259, 70] on icon at bounding box center [259, 69] width 7 height 7
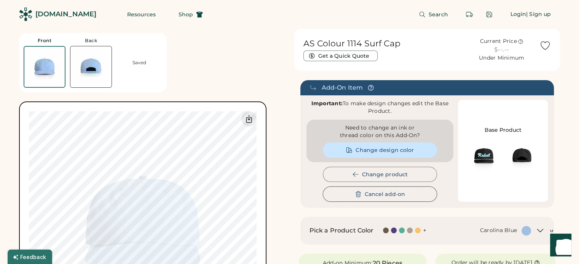
click at [403, 194] on button "Cancel add-on" at bounding box center [380, 194] width 114 height 15
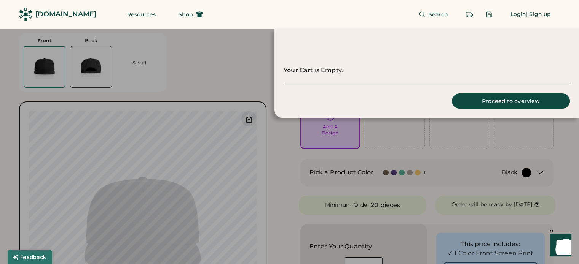
click at [423, 173] on div at bounding box center [289, 132] width 579 height 264
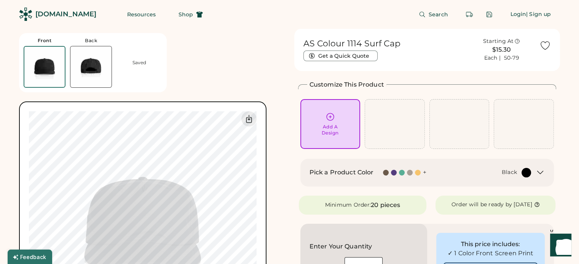
click at [423, 171] on div "+" at bounding box center [424, 173] width 3 height 8
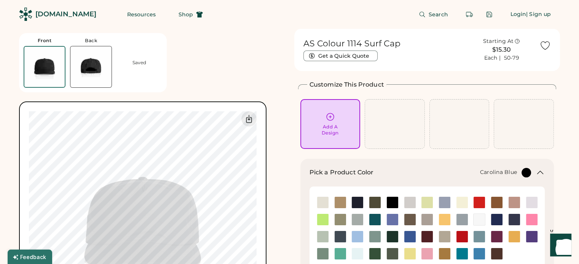
click at [357, 233] on img at bounding box center [357, 236] width 11 height 11
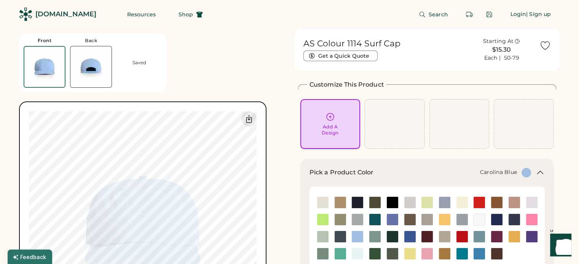
click at [345, 121] on div "Add A Design" at bounding box center [329, 124] width 49 height 24
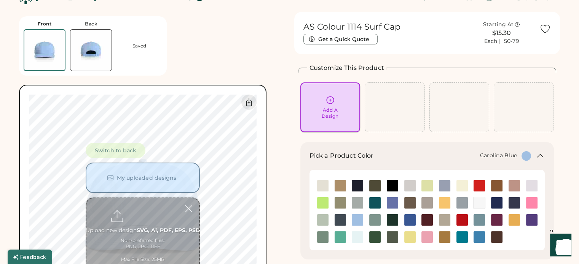
scroll to position [29, 0]
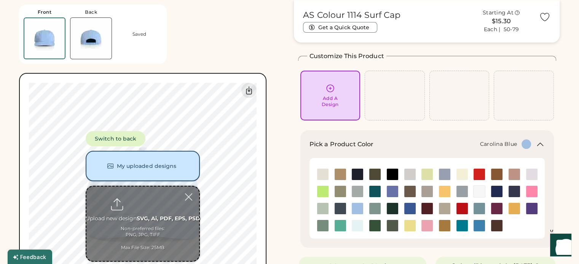
click at [152, 164] on button "My uploaded designs" at bounding box center [143, 166] width 114 height 30
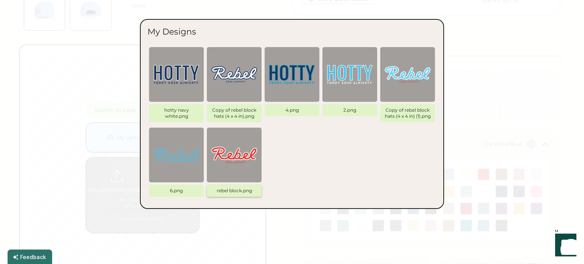
click at [239, 146] on img at bounding box center [235, 155] width 46 height 46
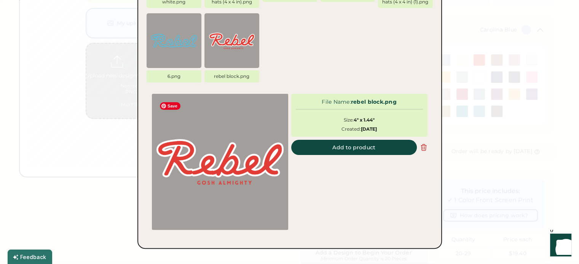
scroll to position [152, 0]
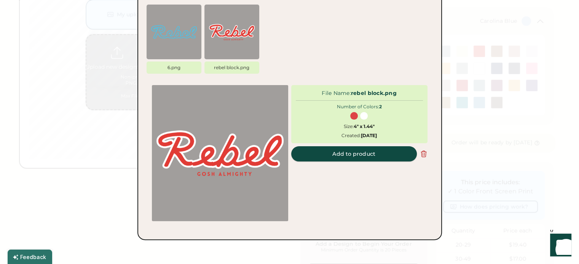
click at [380, 153] on button "Add to product" at bounding box center [354, 153] width 126 height 15
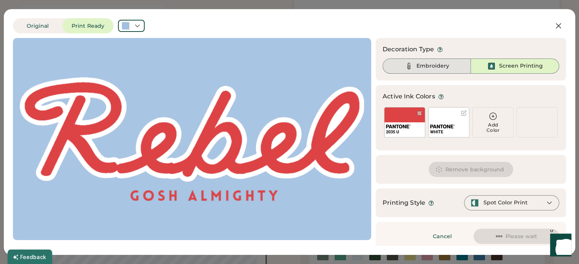
click at [425, 65] on div "Embroidery" at bounding box center [432, 66] width 33 height 8
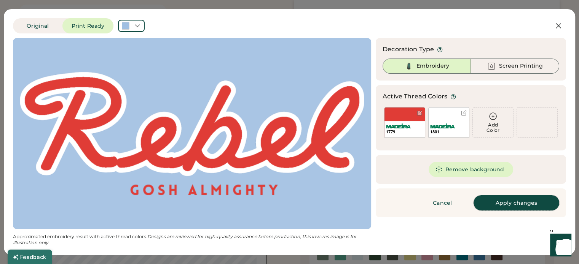
click at [520, 202] on button "Apply changes" at bounding box center [516, 203] width 86 height 15
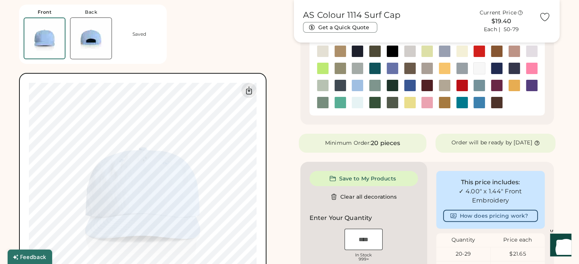
type input "****"
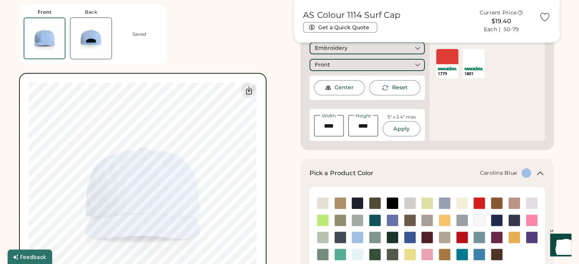
scroll to position [151, 0]
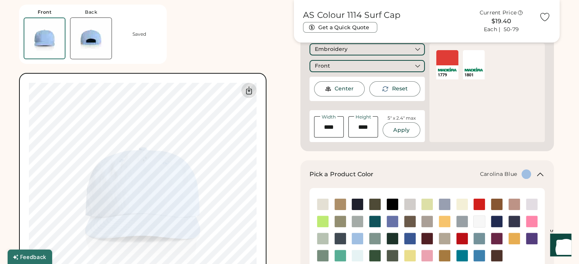
click at [250, 89] on icon at bounding box center [248, 90] width 9 height 9
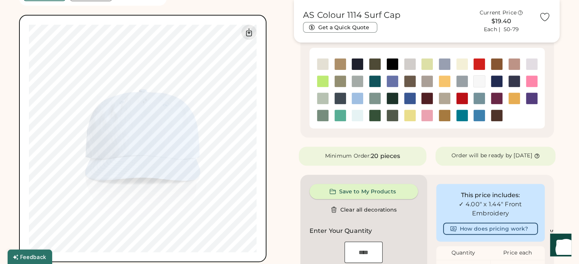
scroll to position [303, 0]
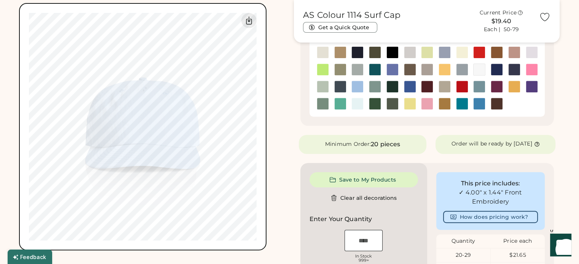
click at [356, 244] on input "input" at bounding box center [363, 240] width 38 height 21
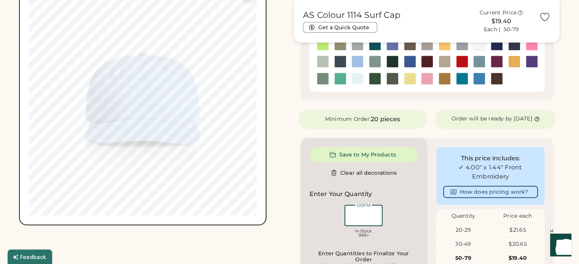
scroll to position [341, 0]
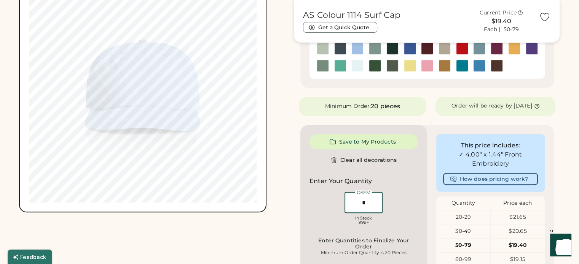
type input "**"
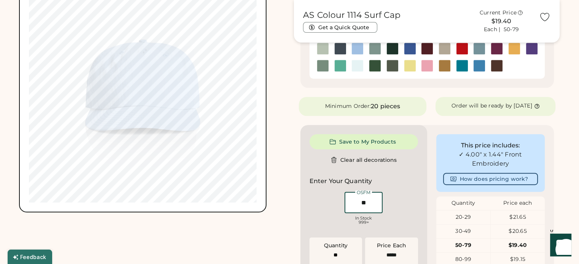
type input "******"
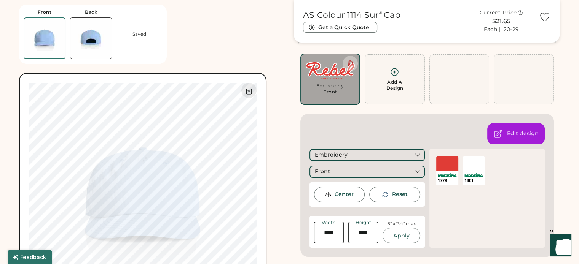
scroll to position [76, 0]
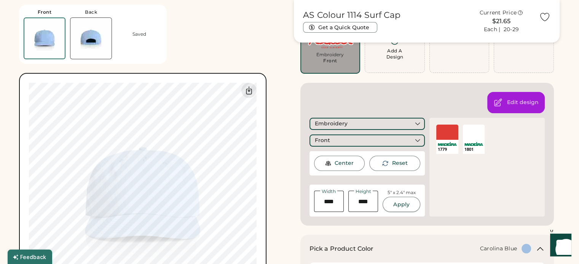
type input "**"
click at [409, 205] on button "Apply" at bounding box center [400, 204] width 37 height 15
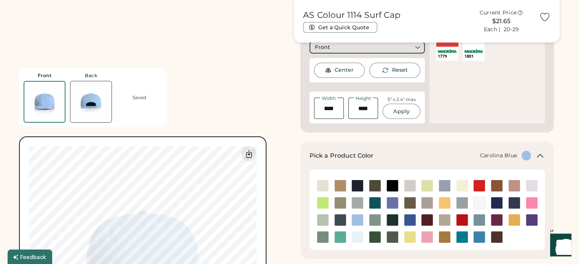
scroll to position [266, 0]
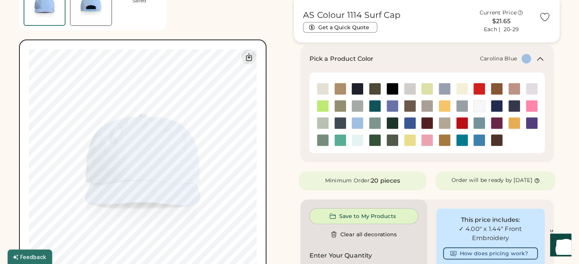
click at [360, 220] on button "Save to My Products" at bounding box center [363, 216] width 108 height 15
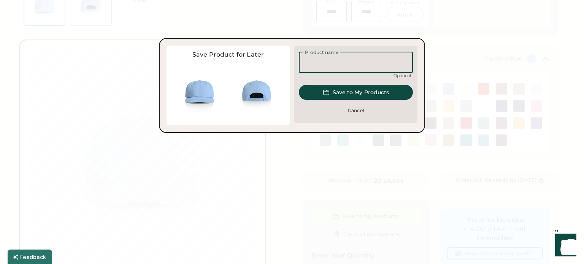
click at [347, 54] on input "input" at bounding box center [356, 62] width 114 height 21
type input "**********"
click at [375, 90] on button "Save to My Products" at bounding box center [356, 92] width 114 height 15
